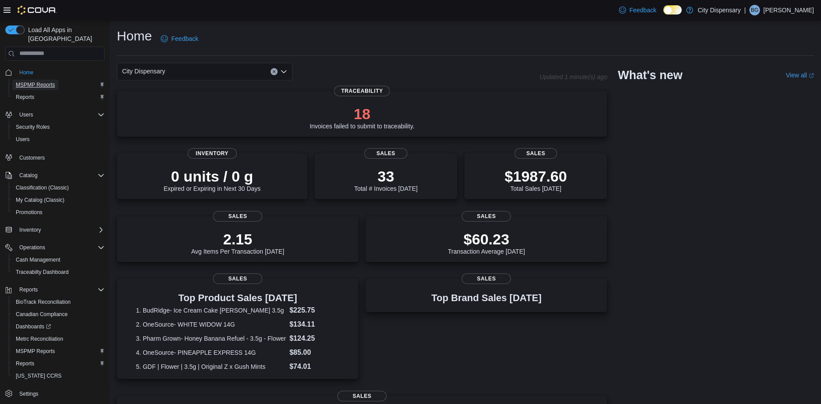
click at [38, 81] on span "MSPMP Reports" at bounding box center [35, 84] width 39 height 7
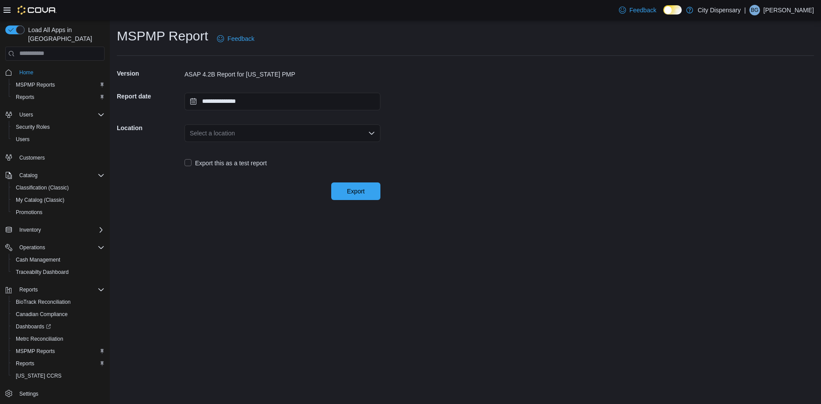
click at [270, 137] on div "Select a location" at bounding box center [282, 133] width 196 height 18
click at [249, 155] on button "830-D City Ave South" at bounding box center [282, 161] width 196 height 13
click at [343, 195] on span "Export" at bounding box center [355, 191] width 39 height 18
